Goal: Task Accomplishment & Management: Manage account settings

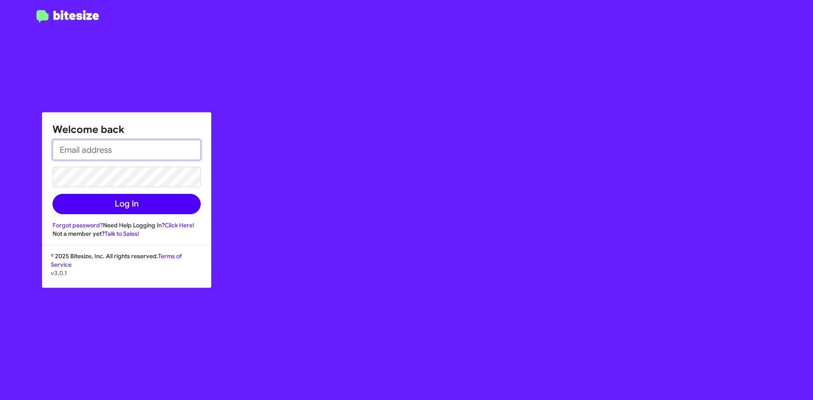
type input "dsparrow@hicksautogroup.com"
click at [130, 205] on button "Log In" at bounding box center [127, 204] width 148 height 20
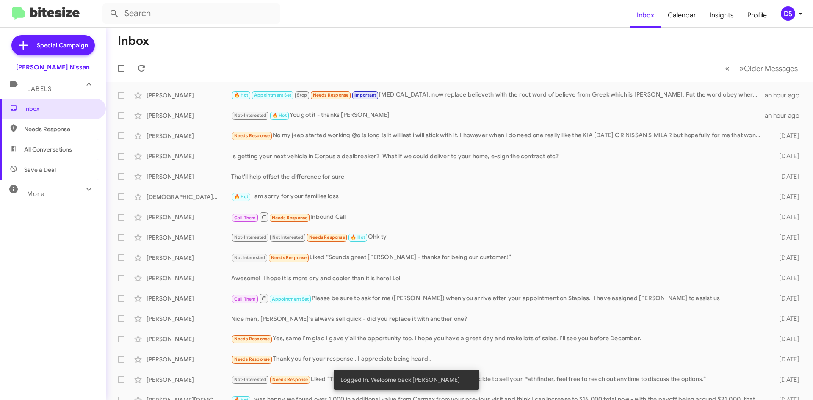
click at [794, 13] on div "DS" at bounding box center [788, 13] width 14 height 14
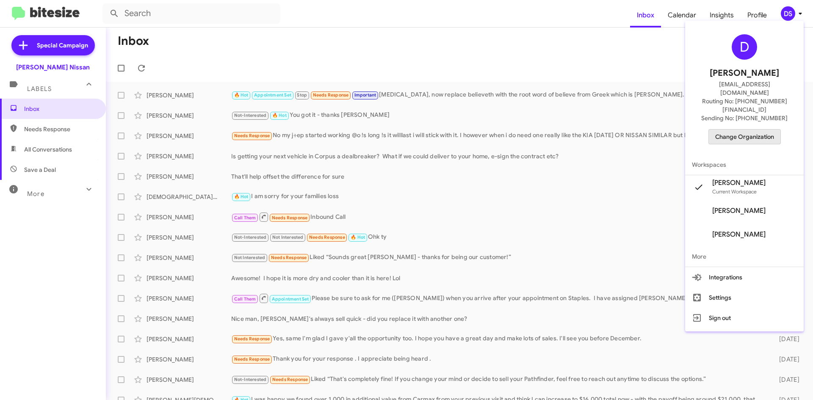
click at [757, 130] on span "Change Organization" at bounding box center [744, 137] width 59 height 14
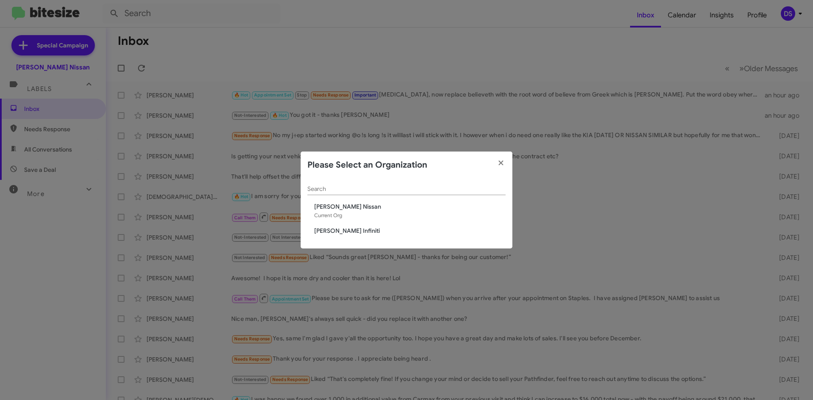
click at [338, 232] on span "[PERSON_NAME] Infiniti" at bounding box center [409, 231] width 191 height 8
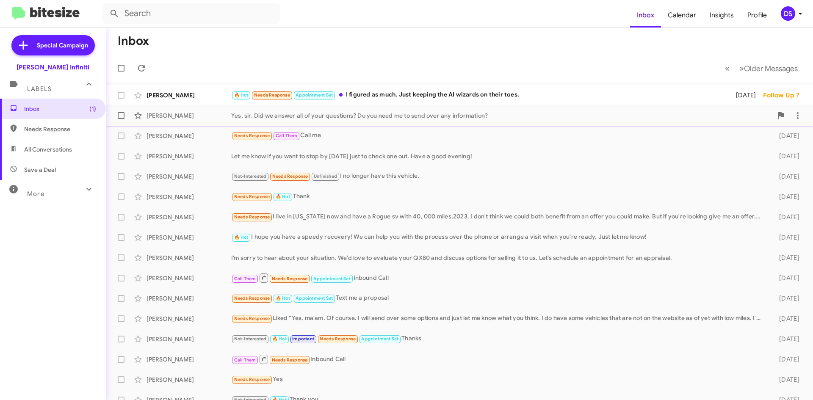
click at [303, 118] on div "Yes, sir. Did we answer all of your questions? Do you need me to send over any …" at bounding box center [501, 115] width 541 height 8
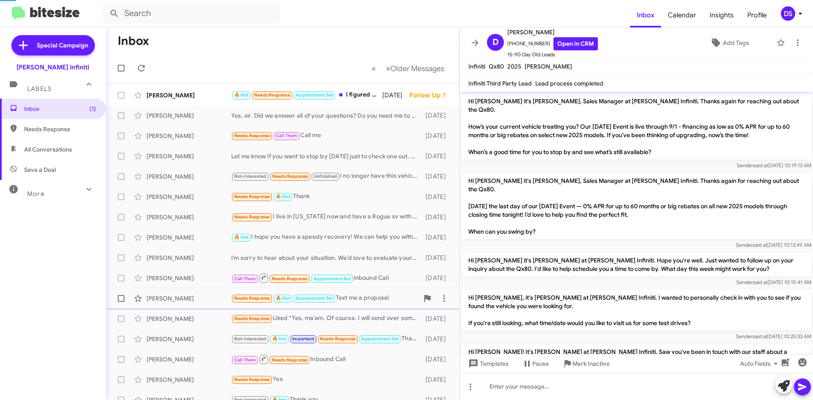
scroll to position [307, 0]
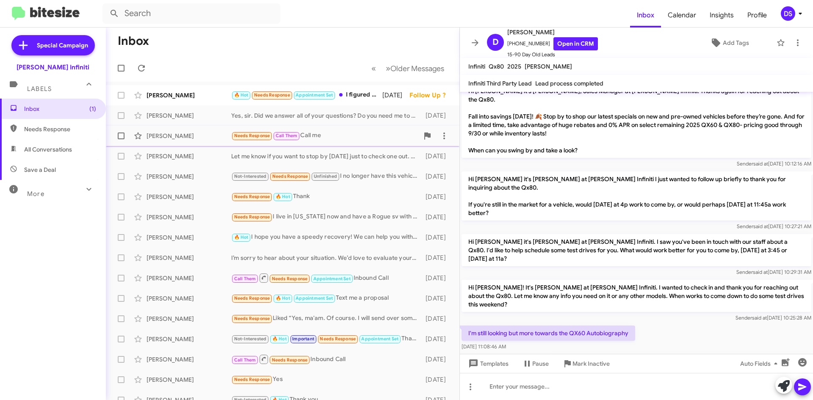
click at [322, 135] on div "Needs Response Call Them Call me" at bounding box center [325, 136] width 188 height 10
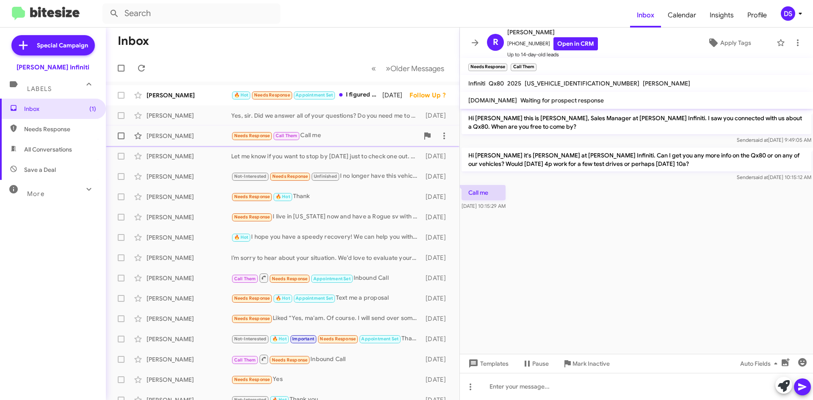
click at [287, 136] on span "Call Them" at bounding box center [287, 136] width 22 height 6
drag, startPoint x: 541, startPoint y: 42, endPoint x: 510, endPoint y: 46, distance: 30.3
click at [510, 46] on span "[PHONE_NUMBER] Open in CRM" at bounding box center [552, 43] width 91 height 13
copy span "18325125524"
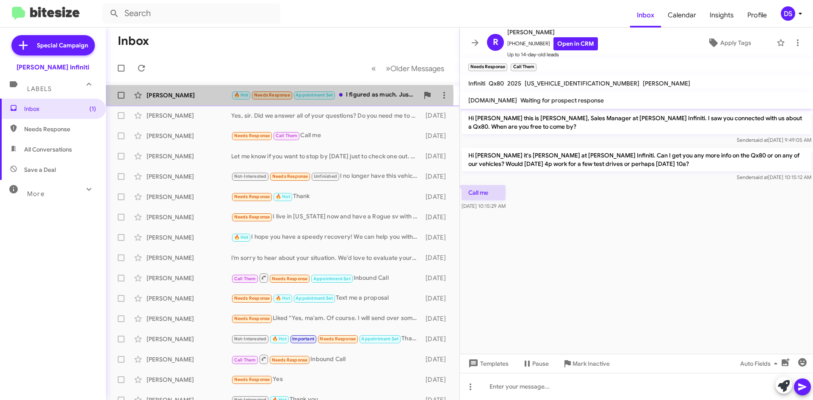
click at [192, 97] on div "[PERSON_NAME]" at bounding box center [189, 95] width 85 height 8
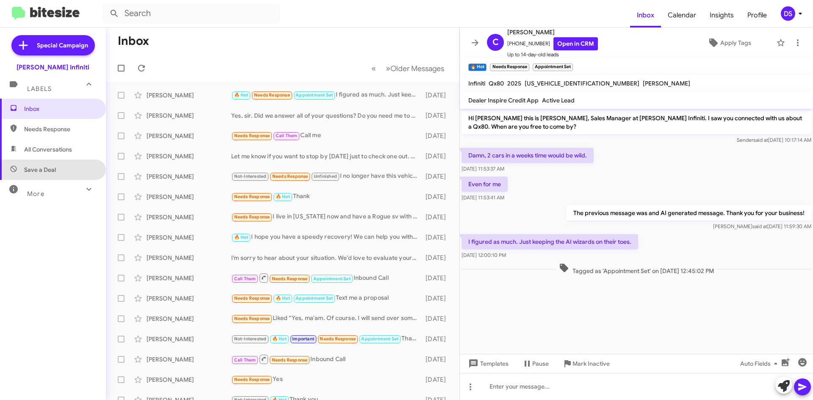
click at [52, 164] on span "Save a Deal" at bounding box center [53, 170] width 106 height 20
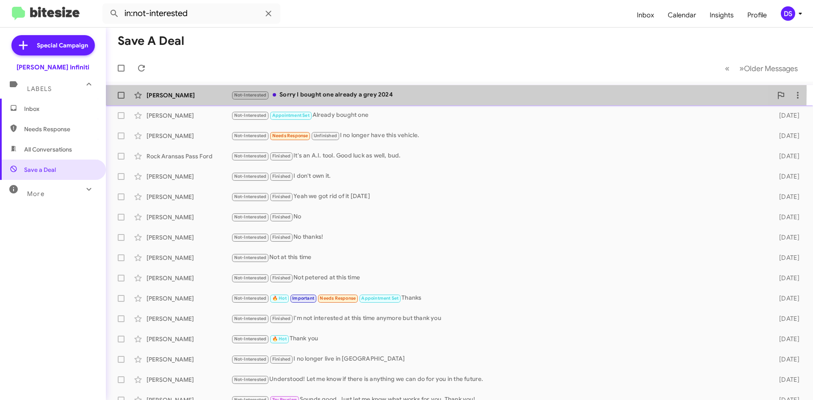
click at [196, 90] on div "[PERSON_NAME] Not-Interested Sorry I bought one already a grey 2024 [DATE]" at bounding box center [460, 95] width 694 height 17
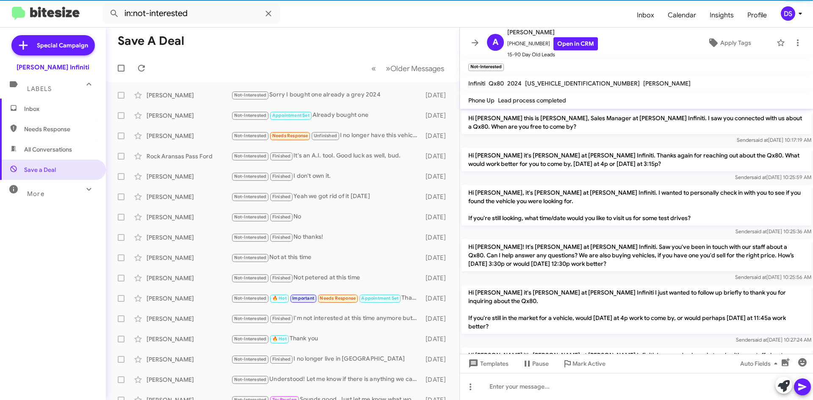
scroll to position [65, 0]
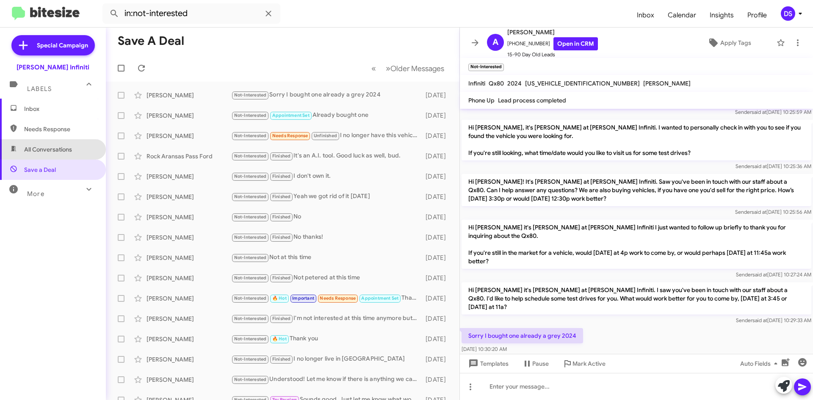
click at [58, 145] on span "All Conversations" at bounding box center [53, 149] width 106 height 20
type input "in:all-conversations"
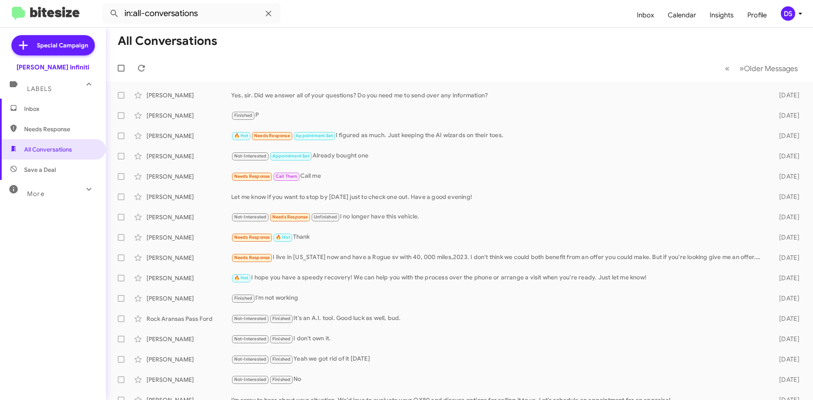
click at [58, 105] on span "Inbox" at bounding box center [53, 109] width 106 height 20
